Goal: Find contact information: Find contact information

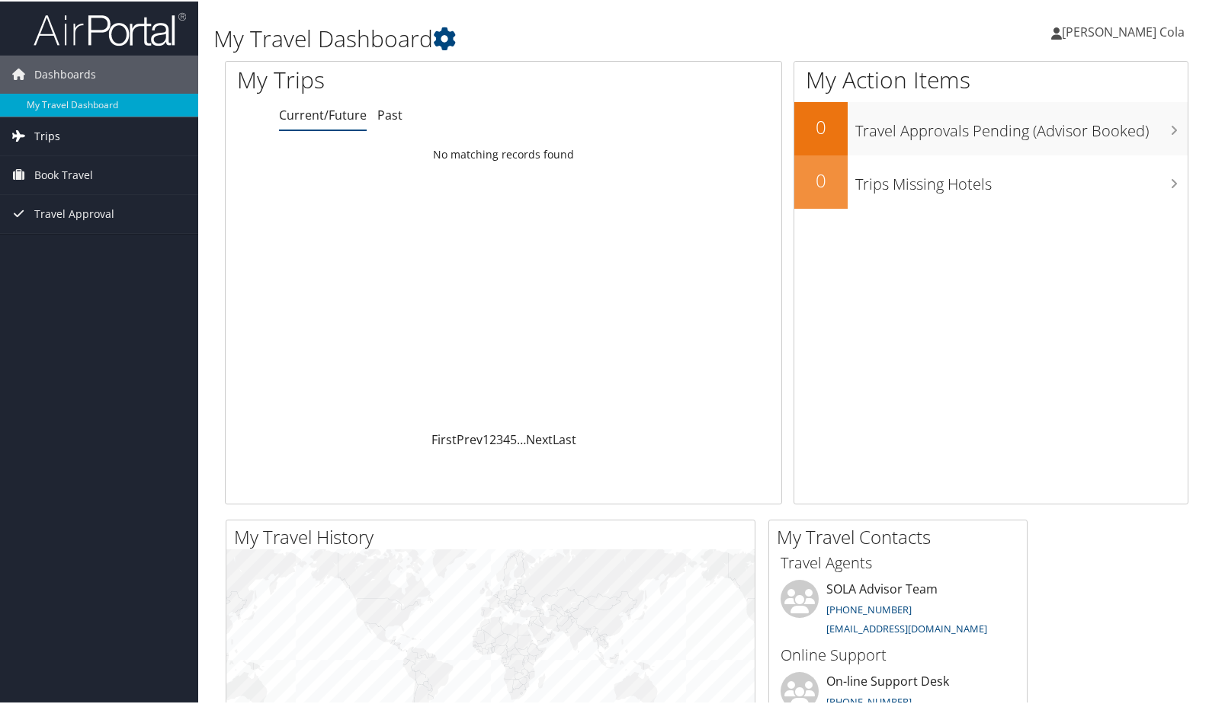
click at [43, 138] on span "Trips" at bounding box center [47, 135] width 26 height 38
click at [43, 162] on link "Current/Future Trips" at bounding box center [99, 165] width 198 height 23
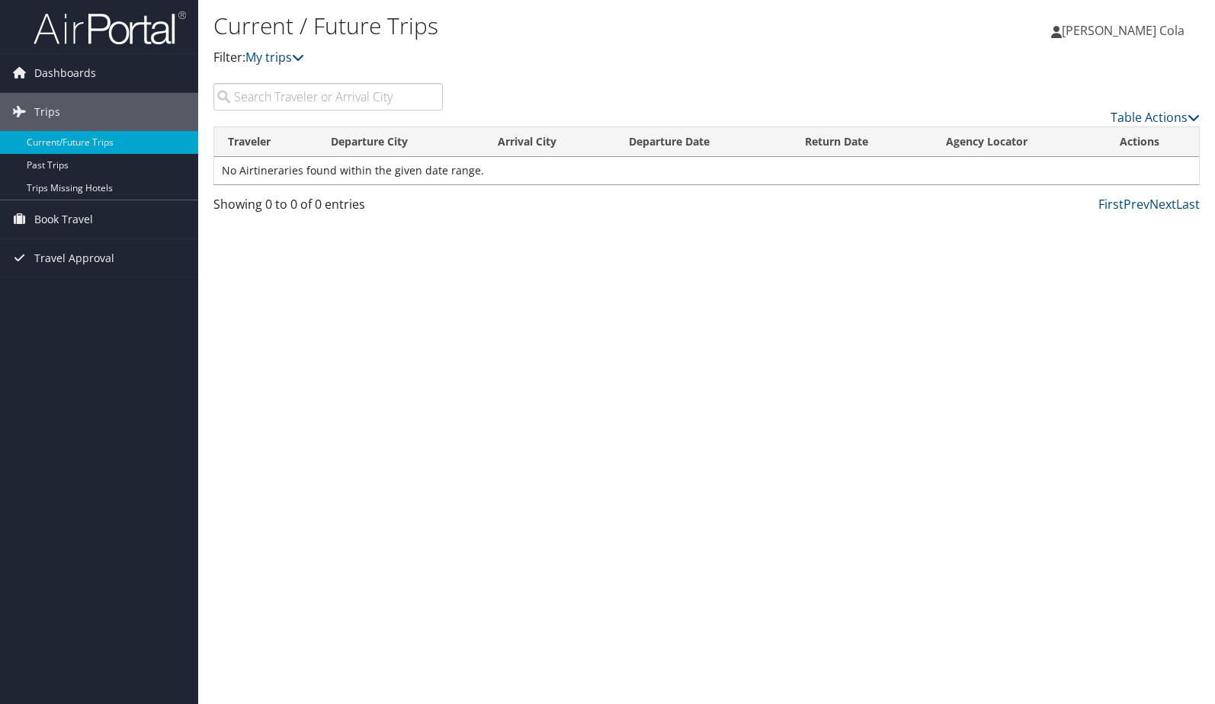
click at [1124, 29] on span "[PERSON_NAME] Cola" at bounding box center [1123, 30] width 123 height 17
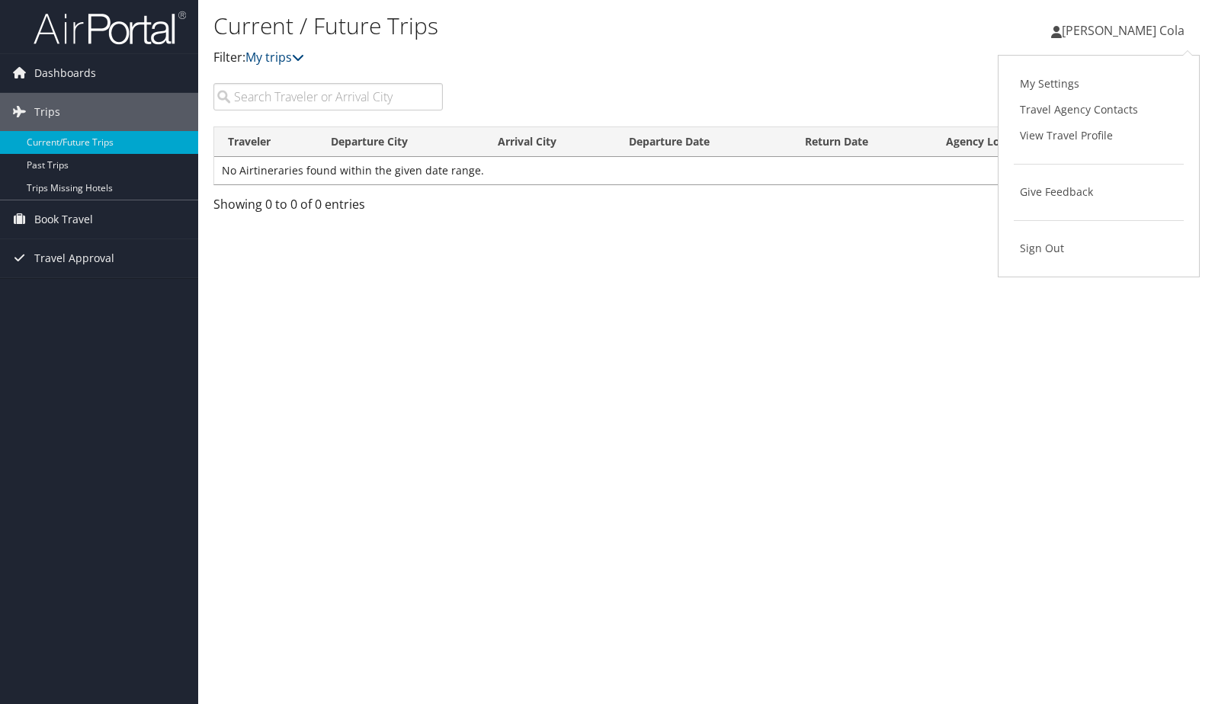
click at [149, 325] on div "Dashboards My Travel Dashboard Trips Current/Future Trips Past Trips Trips Miss…" at bounding box center [607, 352] width 1215 height 704
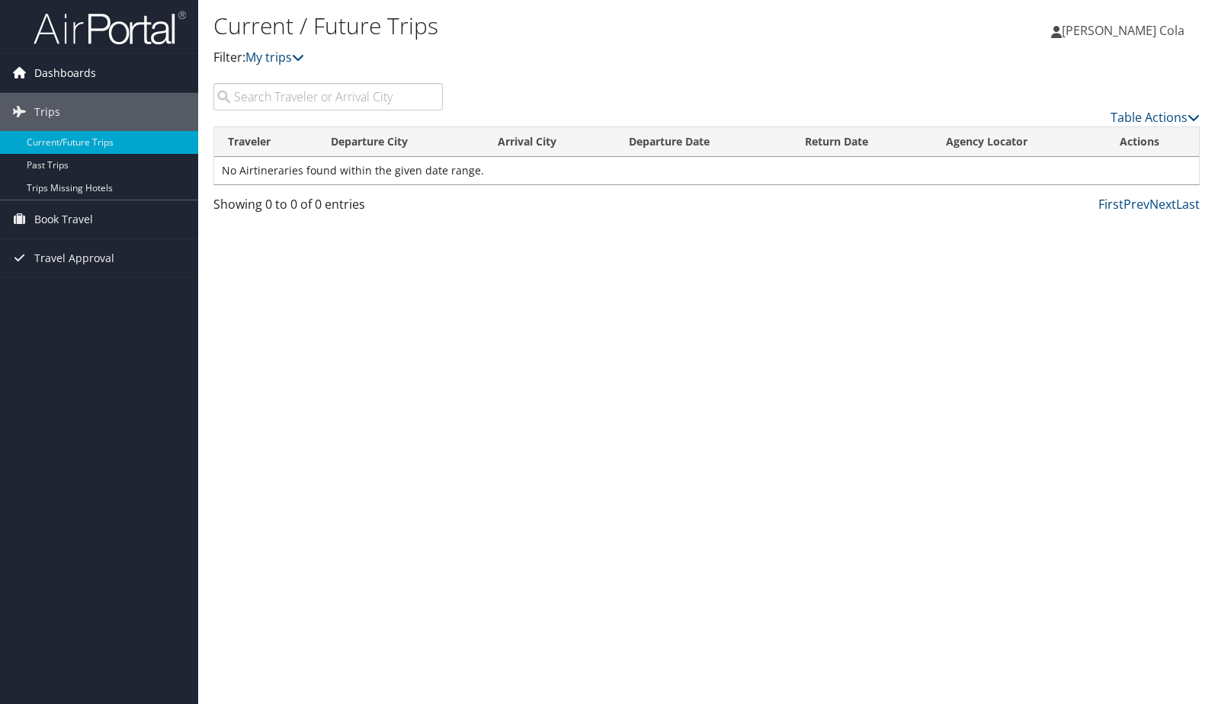
click at [58, 70] on span "Dashboards" at bounding box center [65, 73] width 62 height 38
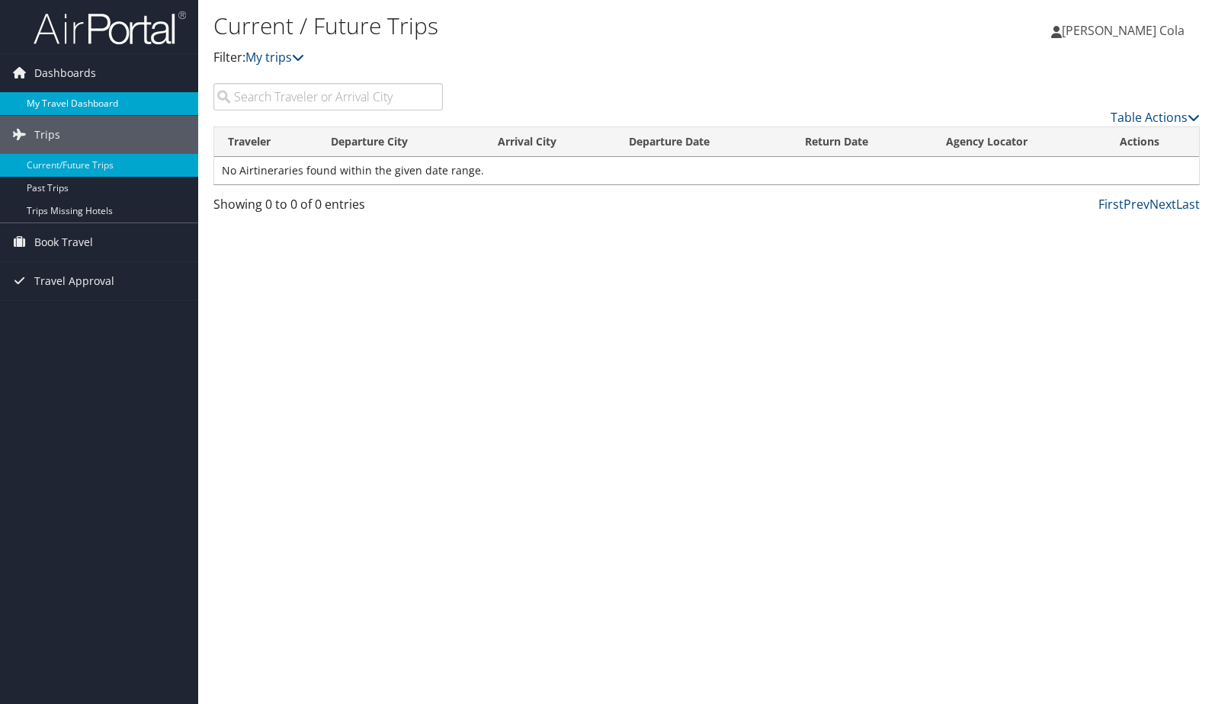
click at [56, 104] on link "My Travel Dashboard" at bounding box center [99, 103] width 198 height 23
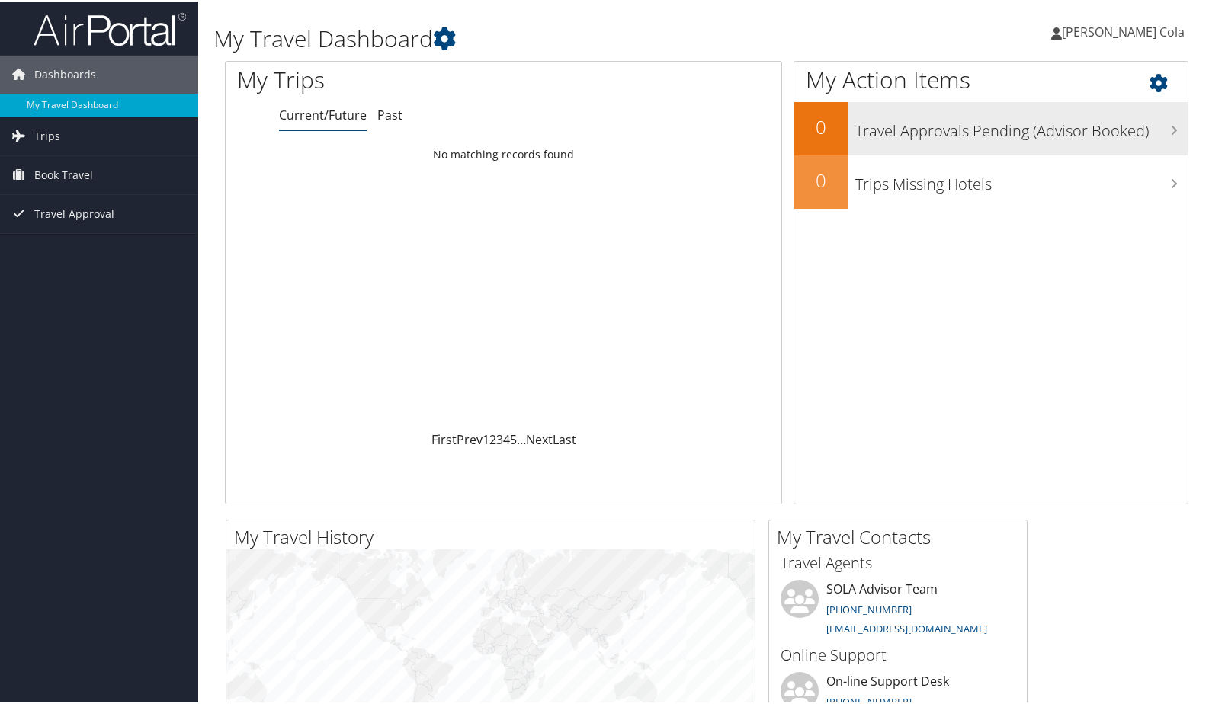
click at [942, 119] on h3 "Travel Approvals Pending (Advisor Booked)" at bounding box center [1021, 125] width 332 height 29
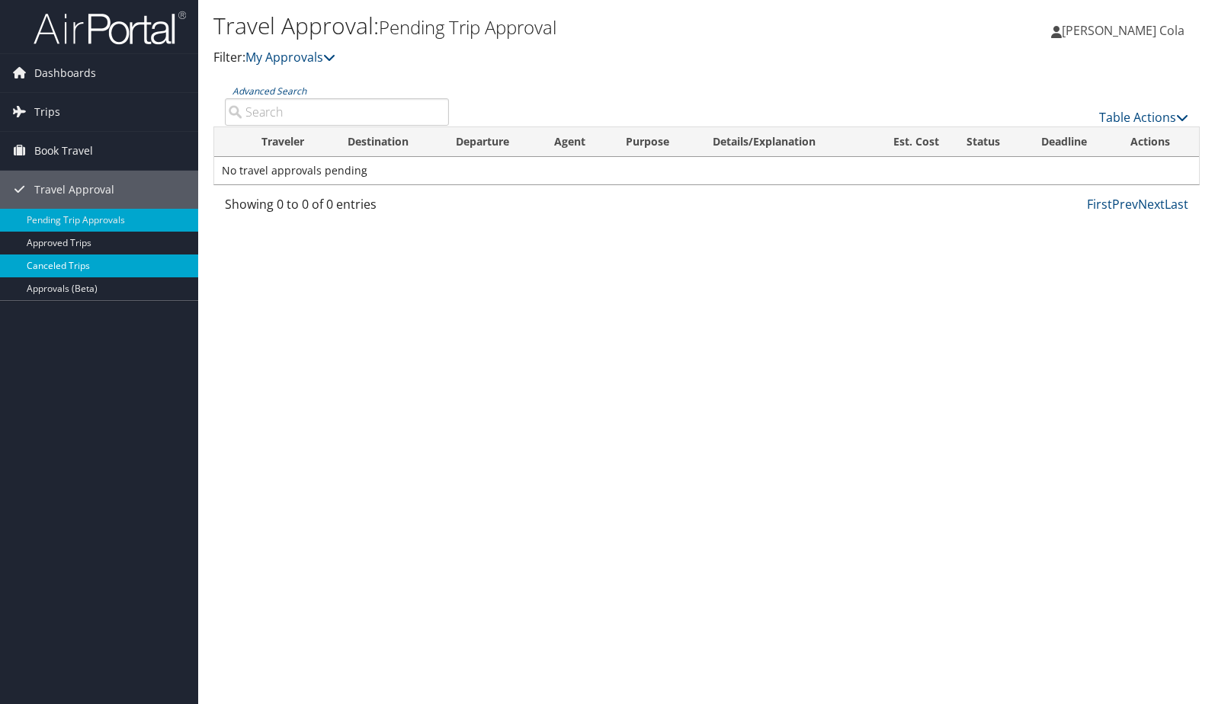
click at [41, 266] on link "Canceled Trips" at bounding box center [99, 266] width 198 height 23
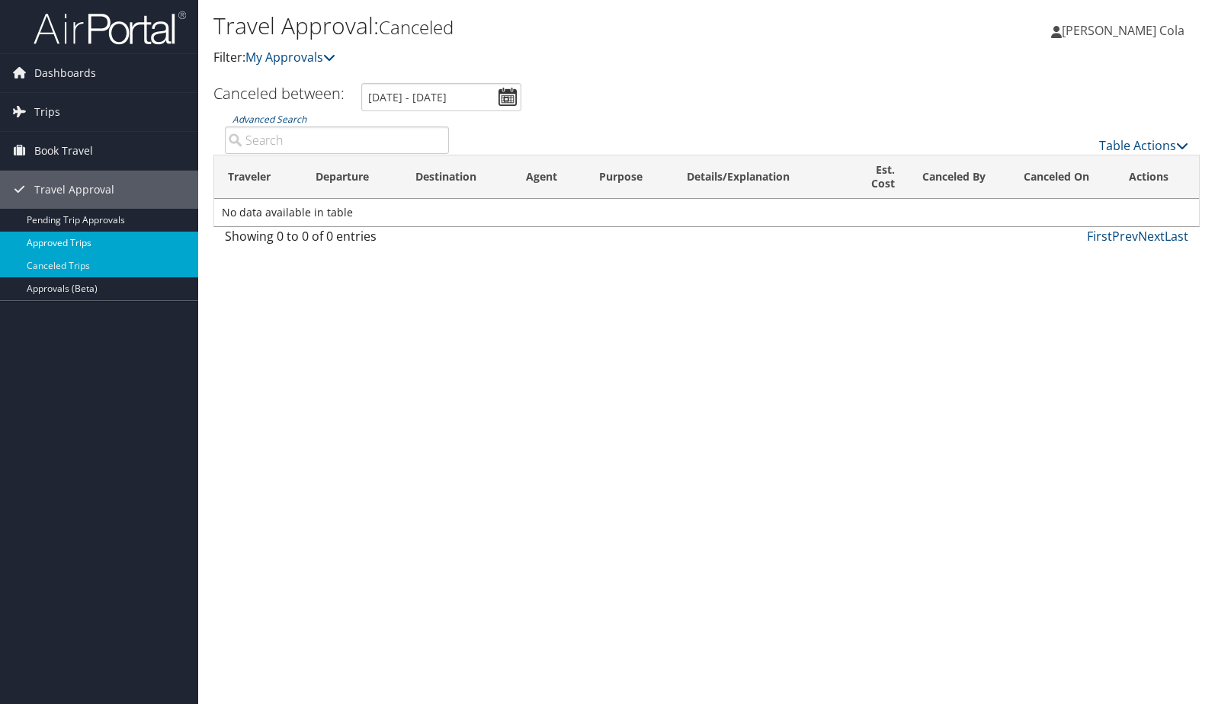
click at [107, 239] on link "Approved Trips" at bounding box center [99, 243] width 198 height 23
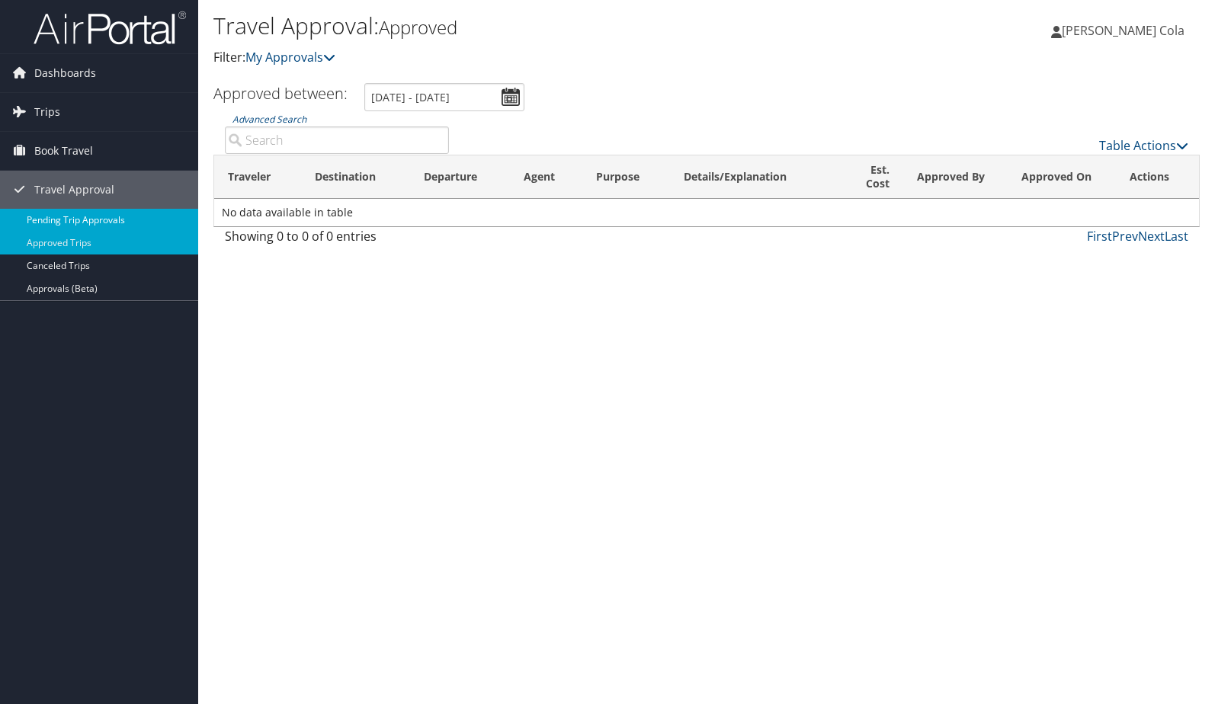
click at [99, 222] on link "Pending Trip Approvals" at bounding box center [99, 220] width 198 height 23
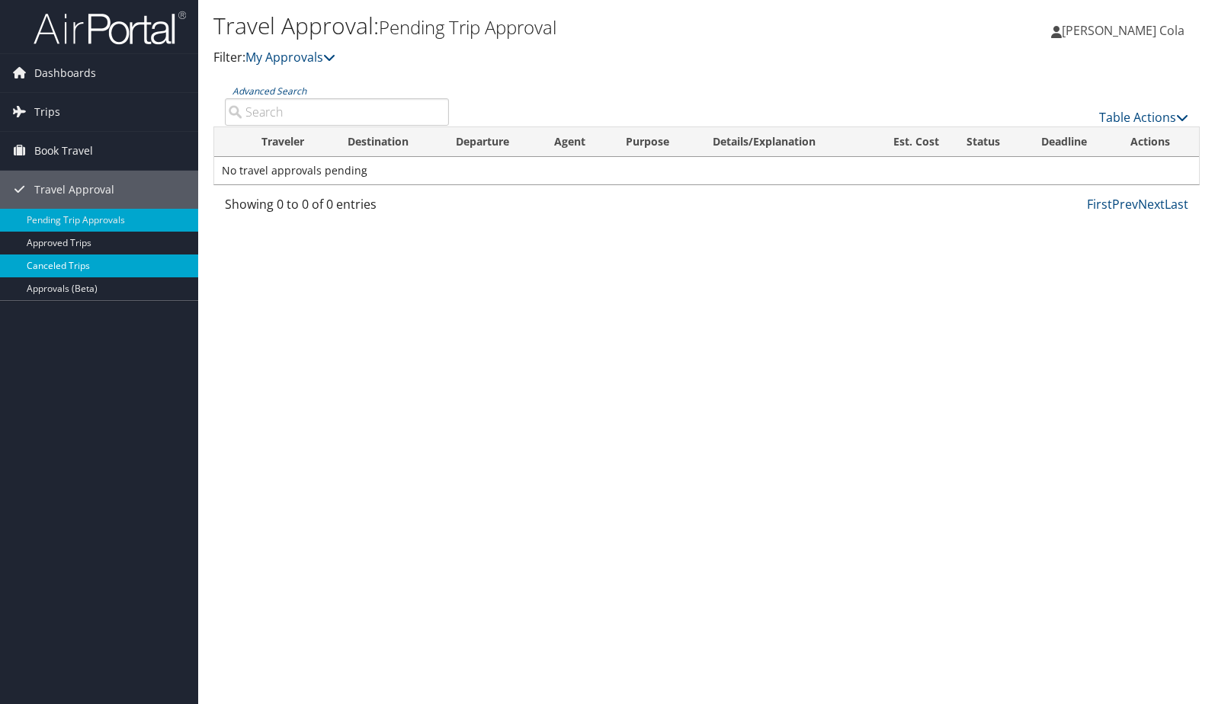
click at [58, 261] on link "Canceled Trips" at bounding box center [99, 266] width 198 height 23
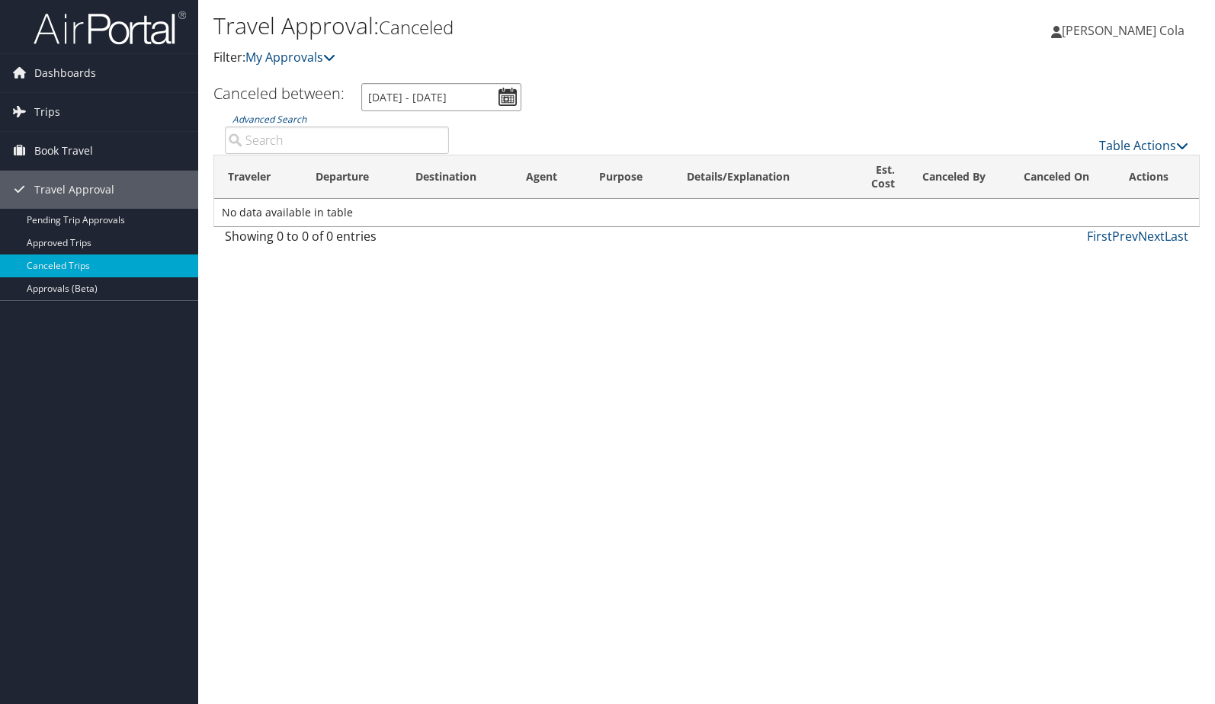
click at [509, 88] on input "[DATE] - [DATE]" at bounding box center [441, 97] width 160 height 28
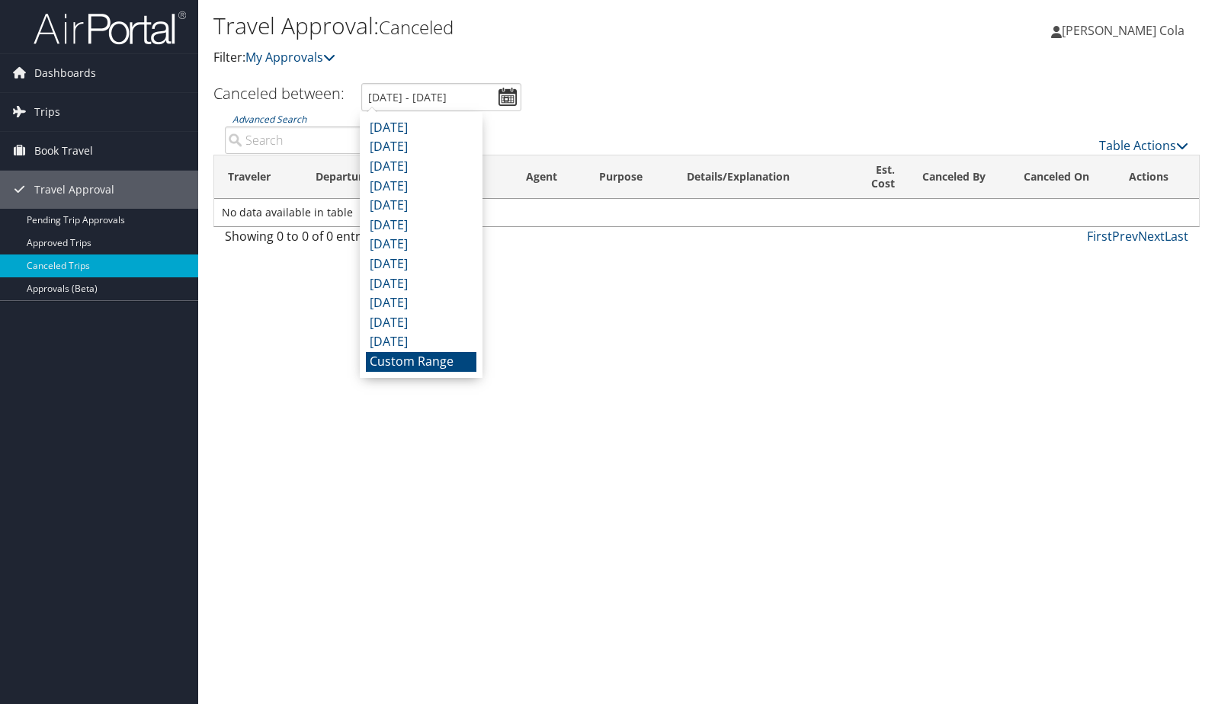
click at [437, 366] on li "Custom Range" at bounding box center [421, 362] width 111 height 20
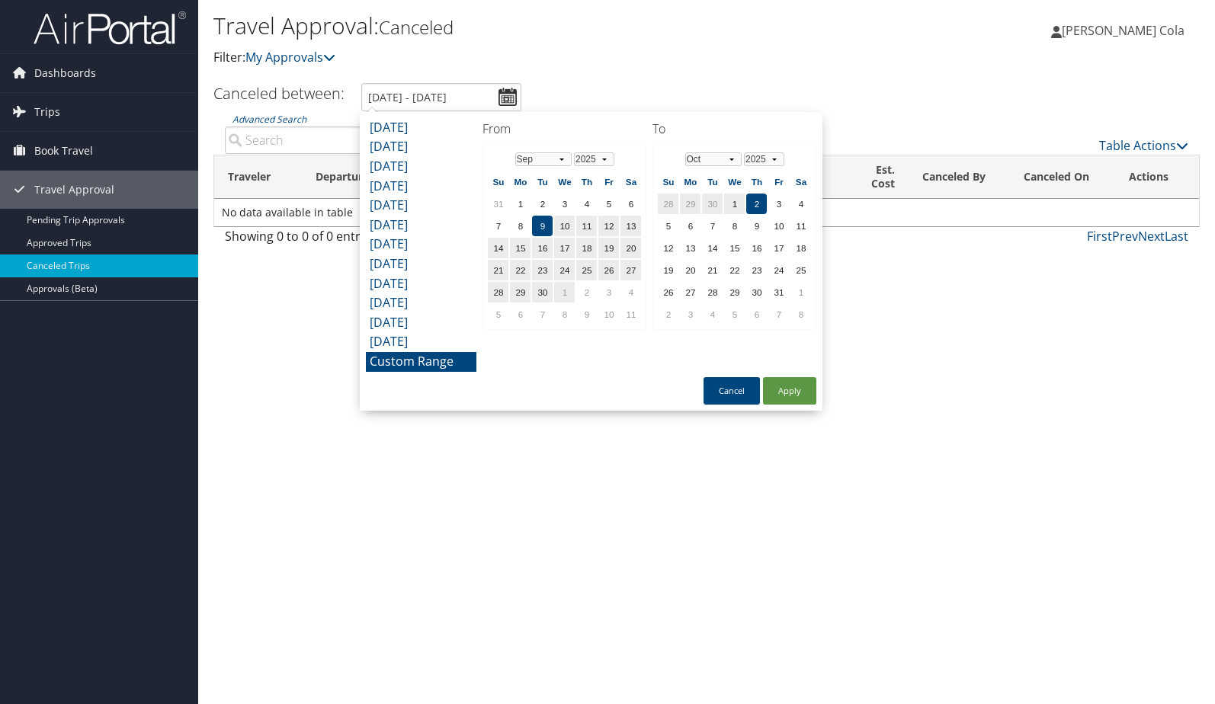
click at [437, 366] on li "Custom Range" at bounding box center [421, 362] width 111 height 20
click at [730, 204] on td "1" at bounding box center [734, 204] width 21 height 21
click at [405, 98] on input "9/9/2025 - 10/9/2025" at bounding box center [441, 97] width 160 height 28
click at [709, 202] on td "30" at bounding box center [712, 204] width 21 height 21
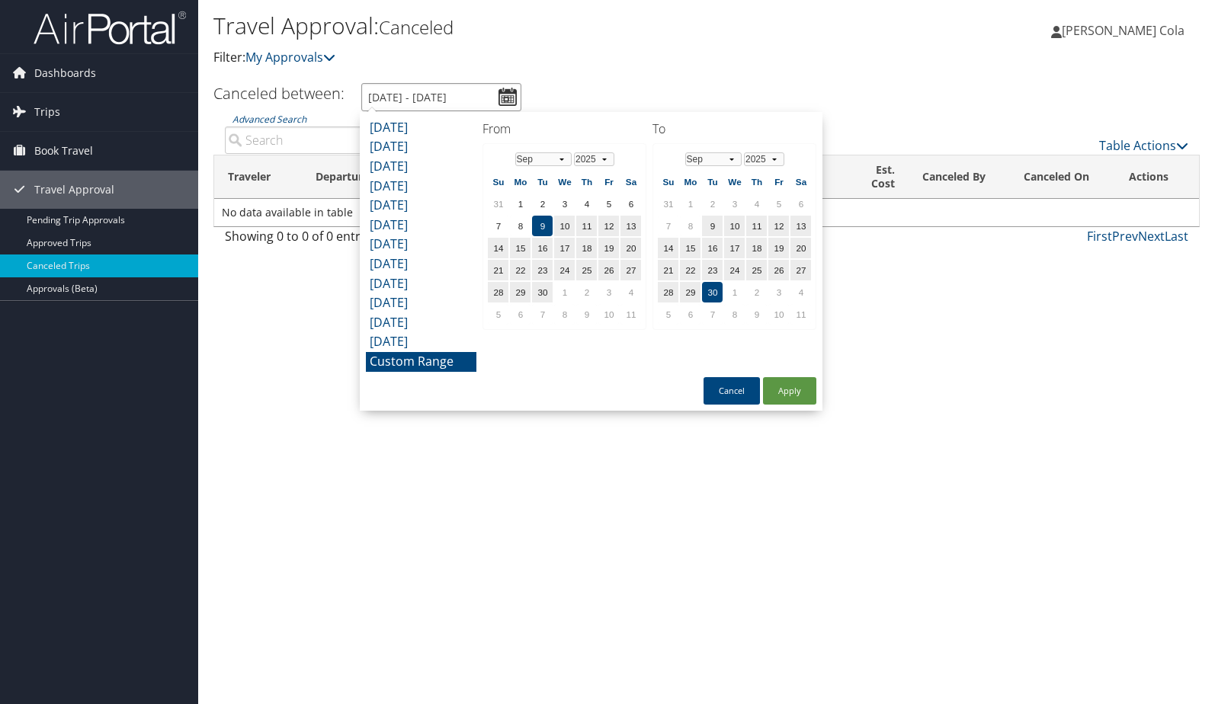
click at [387, 96] on input "9/9/2025 - 10/9/2025" at bounding box center [441, 97] width 160 height 28
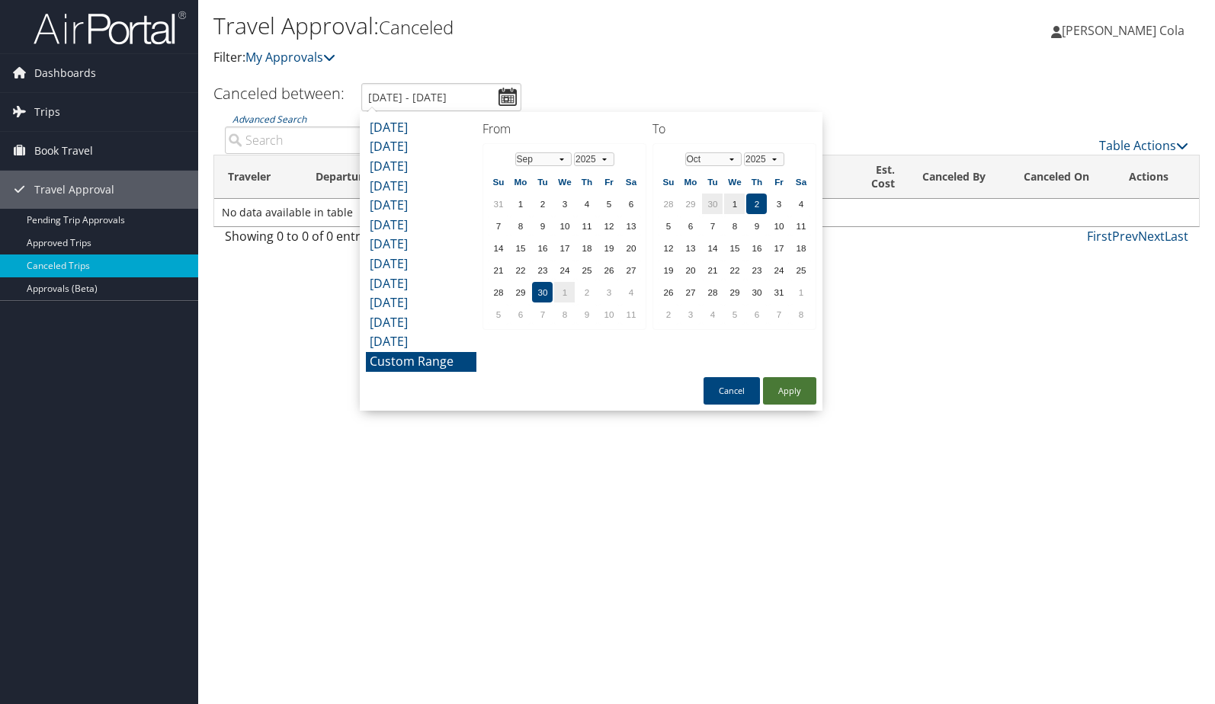
click at [787, 396] on button "Apply" at bounding box center [789, 390] width 53 height 27
type input "9/30/2025 - 10/2/2025"
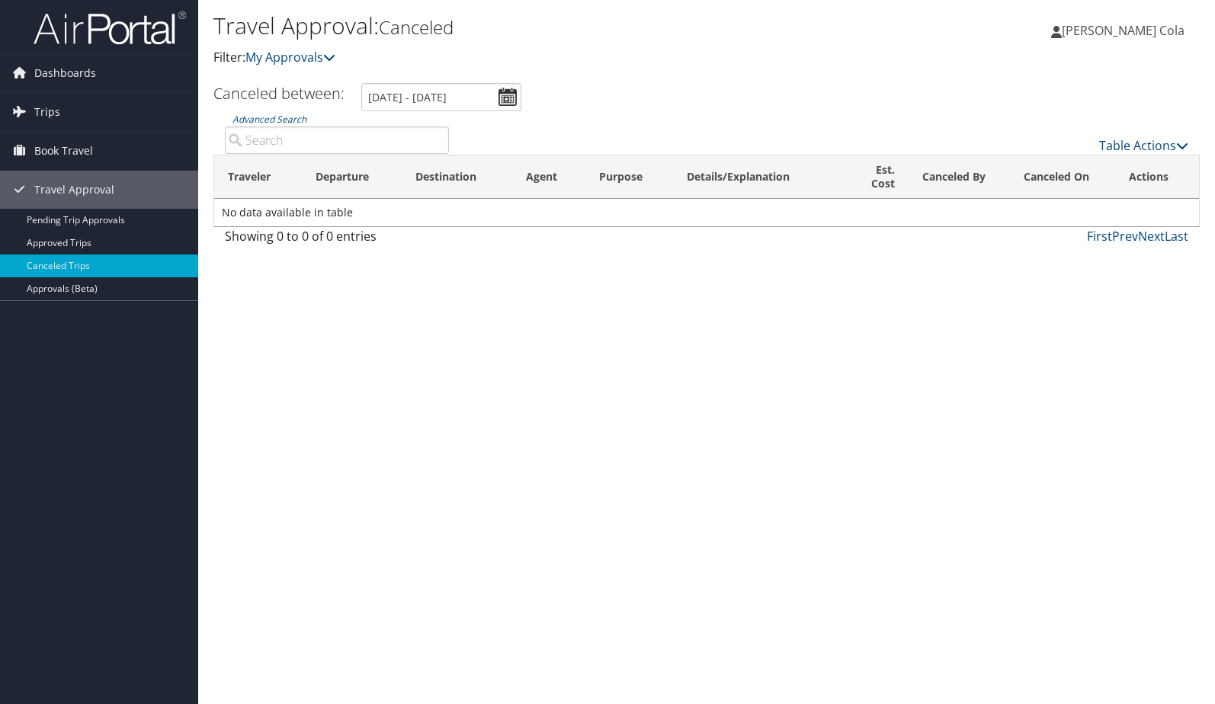
click at [282, 142] on input "Advanced Search" at bounding box center [337, 140] width 224 height 27
type input "D"
click at [46, 105] on span "Trips" at bounding box center [47, 112] width 26 height 38
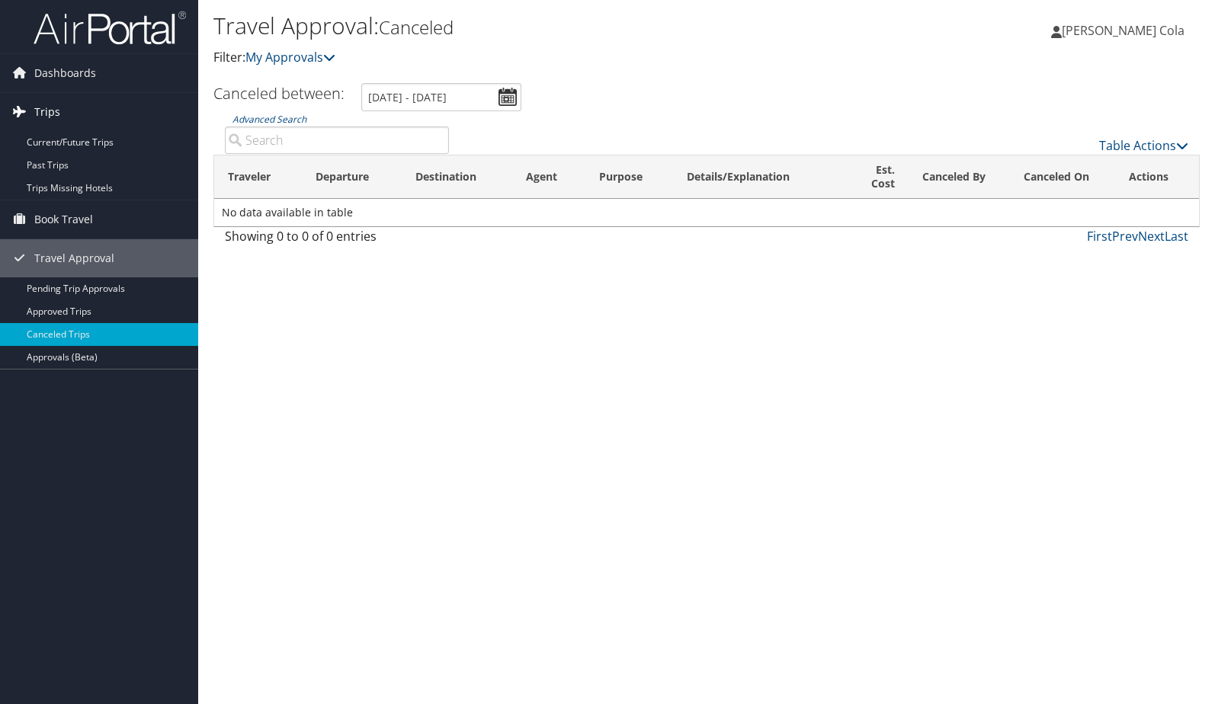
click at [46, 105] on span "Trips" at bounding box center [47, 112] width 26 height 38
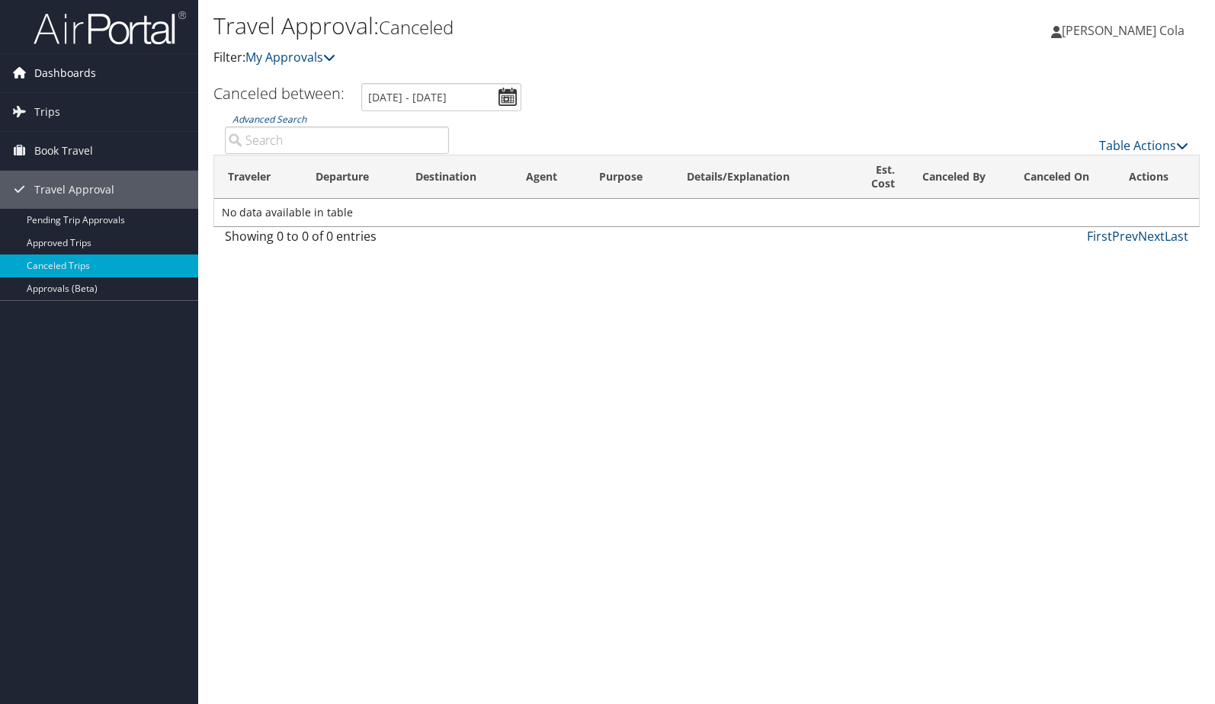
click at [49, 85] on span "Dashboards" at bounding box center [65, 73] width 62 height 38
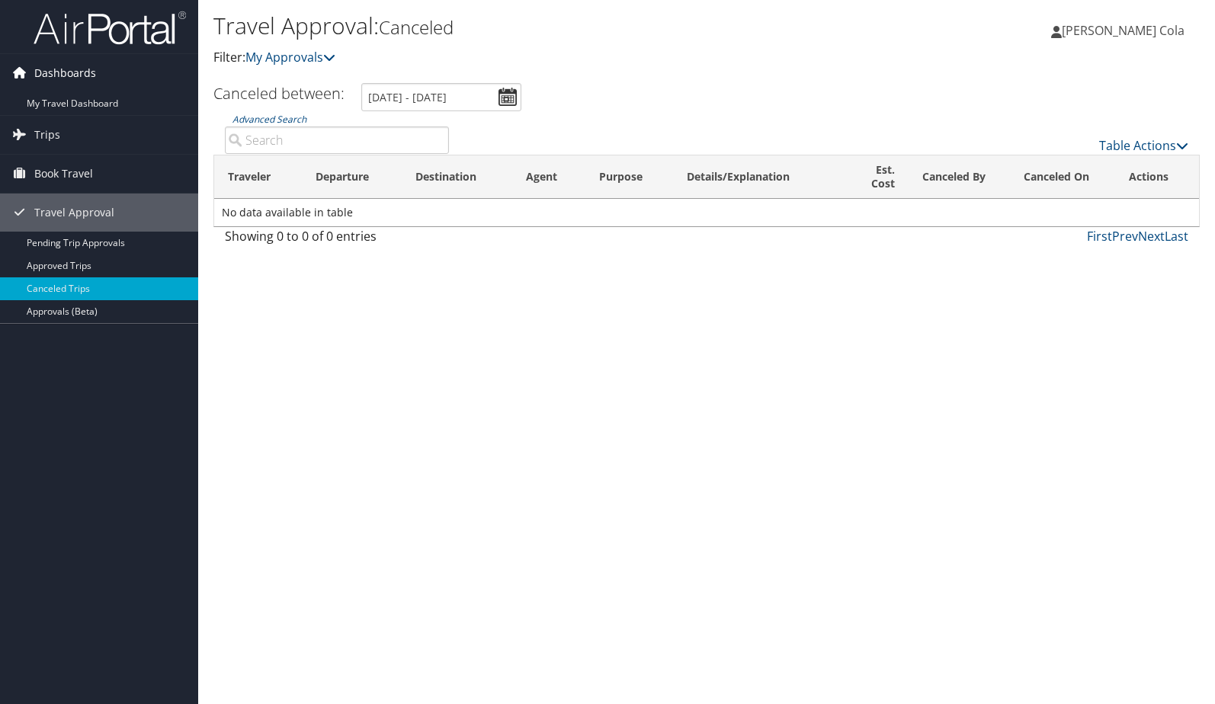
click at [51, 82] on span "Dashboards" at bounding box center [65, 73] width 62 height 38
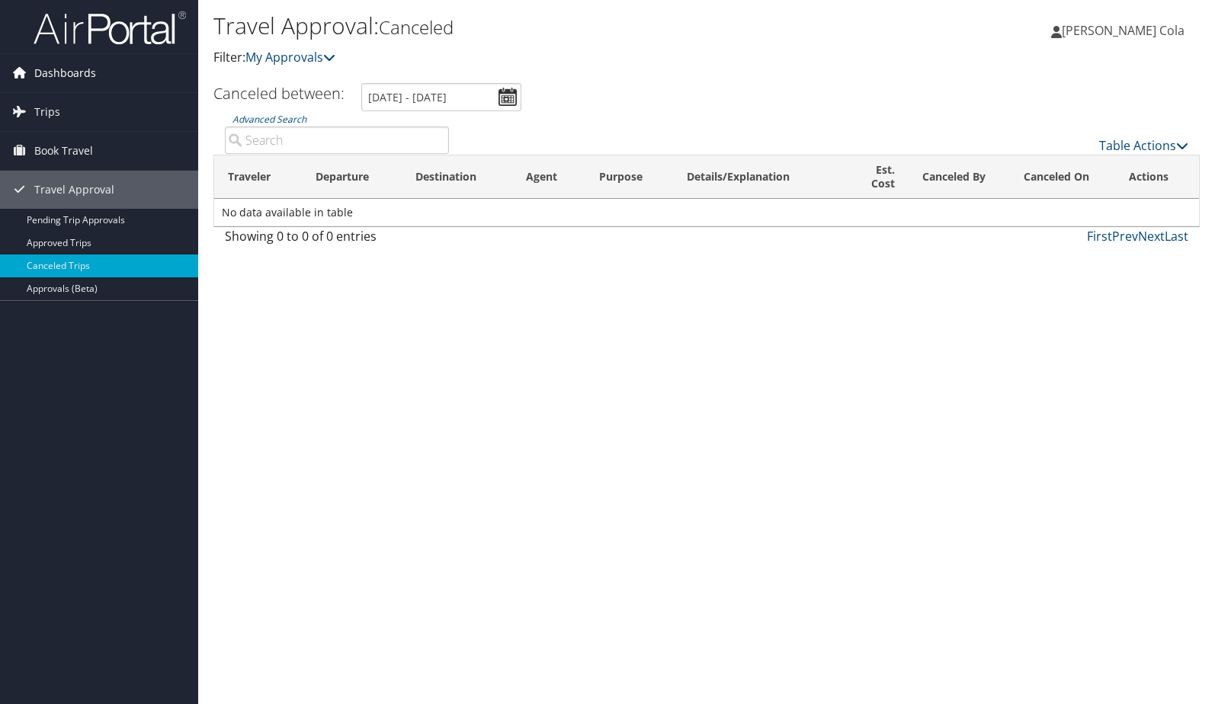
click at [38, 74] on span "Dashboards" at bounding box center [65, 73] width 62 height 38
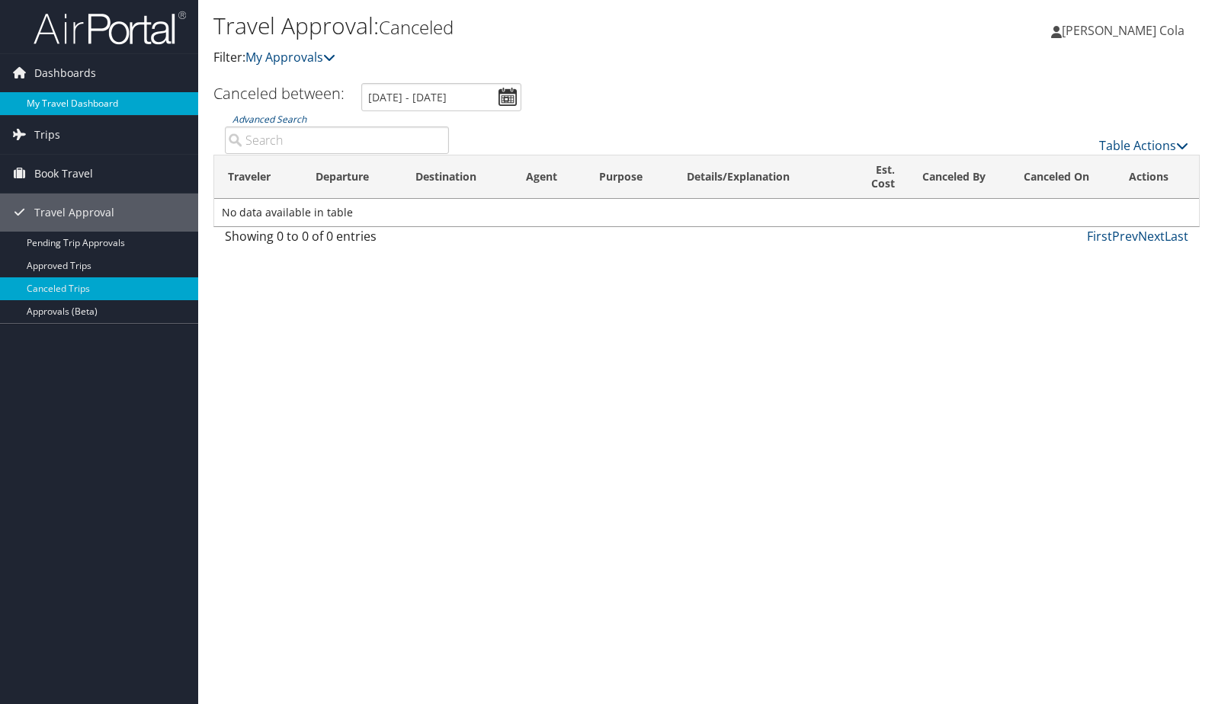
click at [69, 98] on link "My Travel Dashboard" at bounding box center [99, 103] width 198 height 23
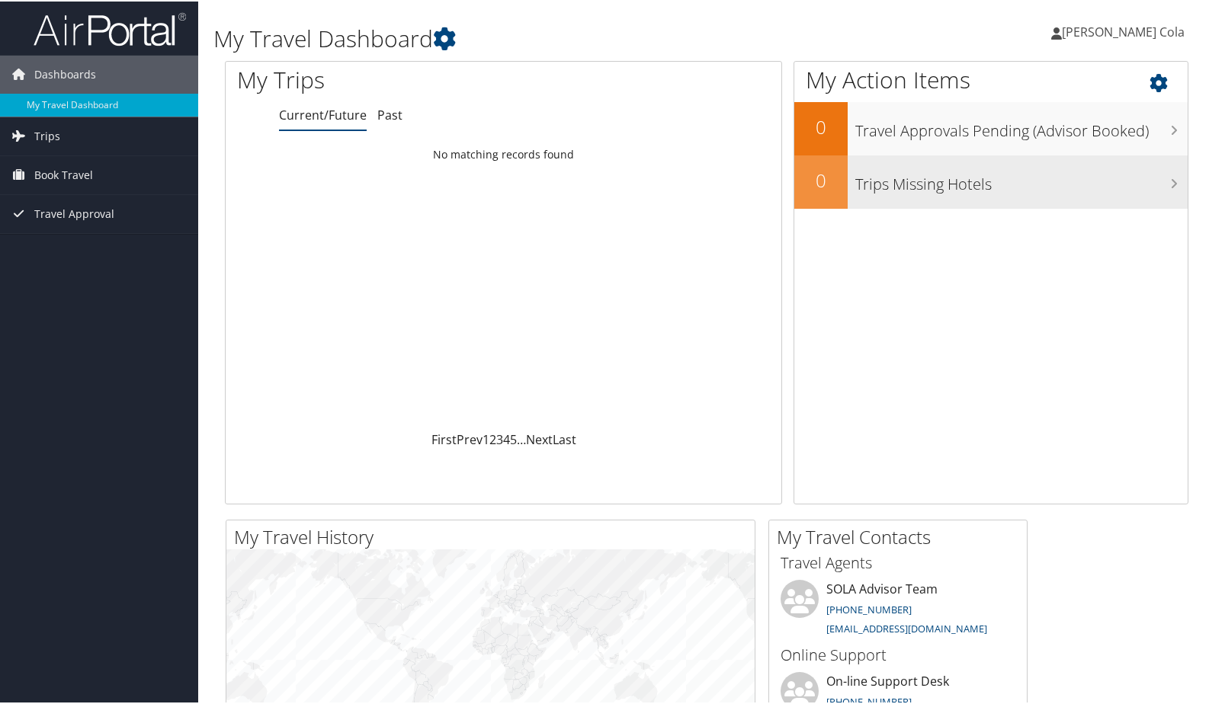
click at [982, 178] on h3 "Trips Missing Hotels" at bounding box center [1021, 179] width 332 height 29
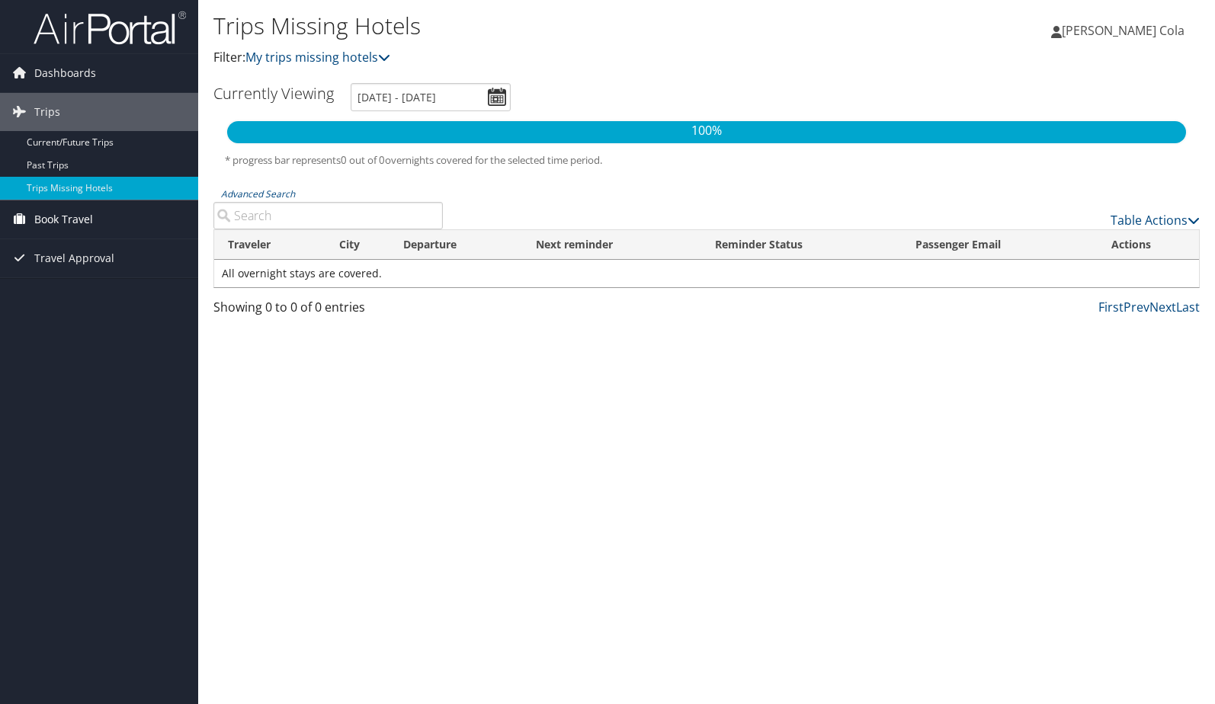
click at [91, 214] on span "Book Travel" at bounding box center [63, 219] width 59 height 38
click at [61, 167] on link "Past Trips" at bounding box center [99, 165] width 198 height 23
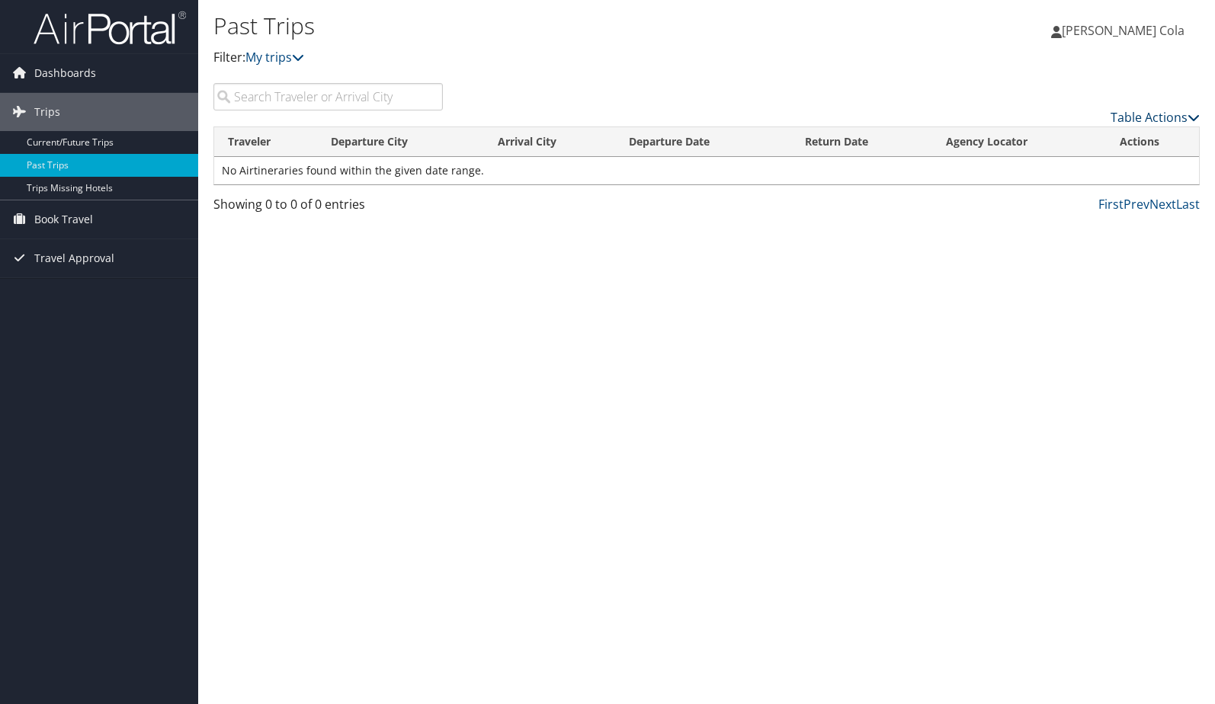
click at [1197, 116] on icon at bounding box center [1194, 117] width 12 height 12
click at [1197, 116] on div at bounding box center [607, 352] width 1215 height 704
click at [1062, 31] on icon at bounding box center [1056, 32] width 11 height 12
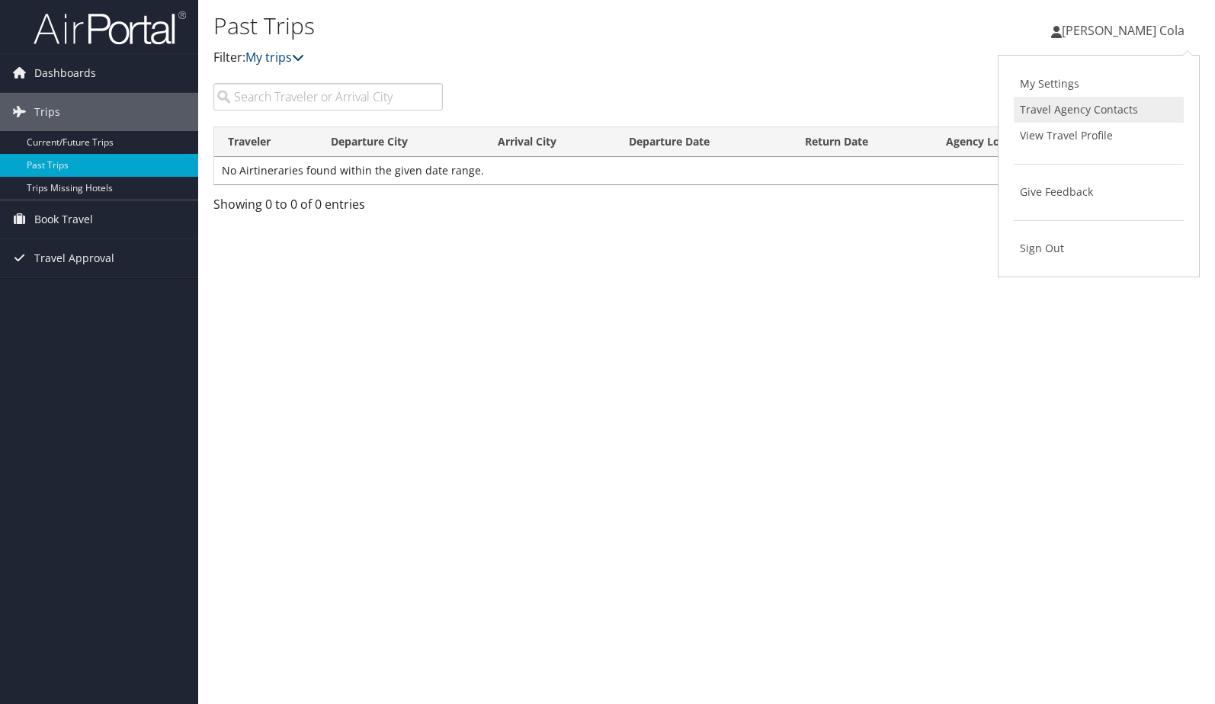
click at [1074, 115] on link "Travel Agency Contacts" at bounding box center [1099, 110] width 170 height 26
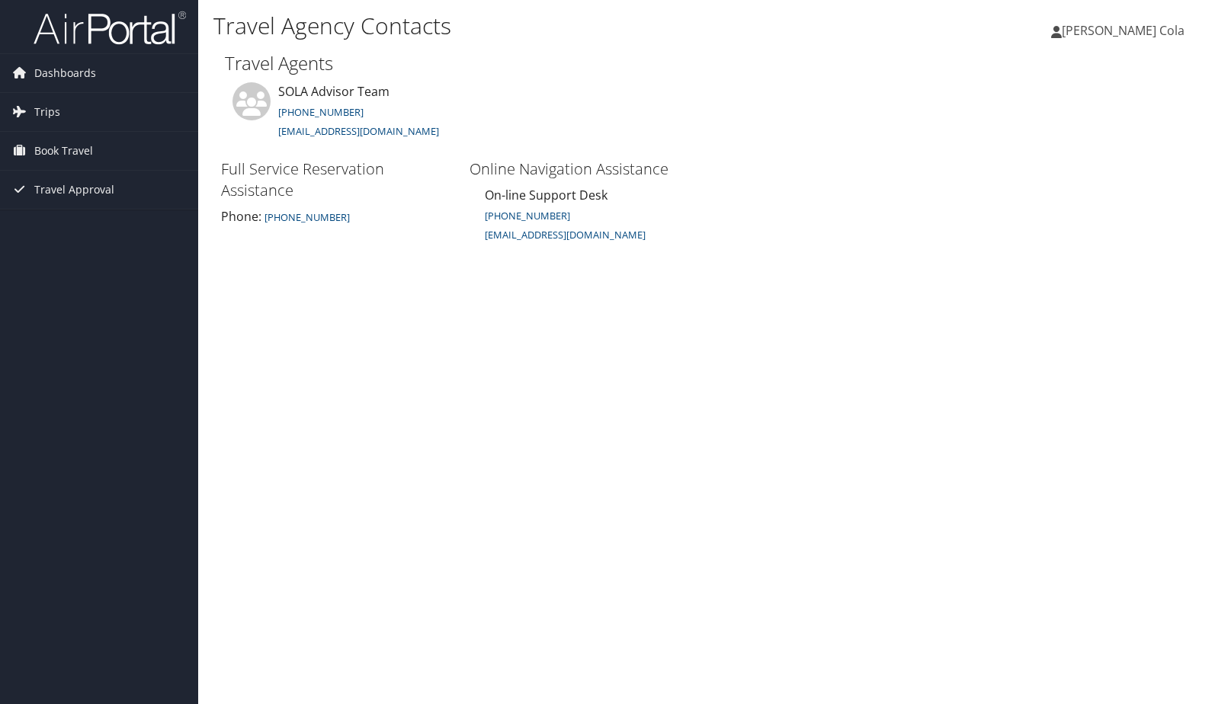
click at [1062, 31] on icon at bounding box center [1056, 32] width 11 height 12
click at [1047, 248] on link "Sign Out" at bounding box center [1099, 249] width 170 height 26
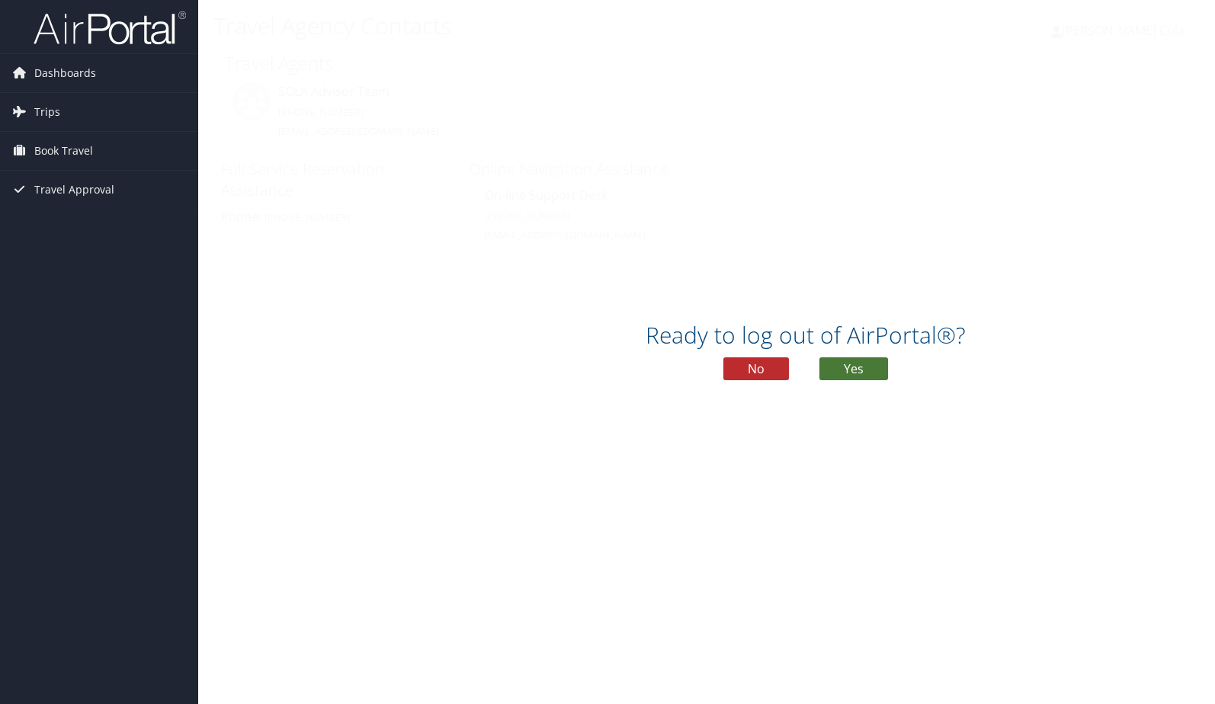
click at [846, 373] on button "Yes" at bounding box center [853, 368] width 69 height 23
